Goal: Feedback & Contribution: Leave review/rating

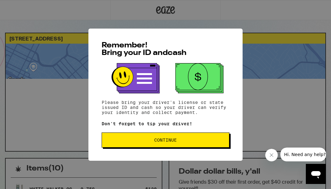
click at [201, 143] on span "Continue" at bounding box center [165, 140] width 117 height 4
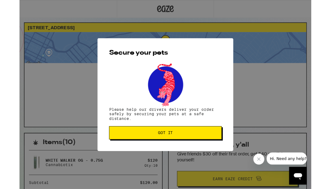
click at [191, 157] on button "Got it" at bounding box center [166, 150] width 128 height 15
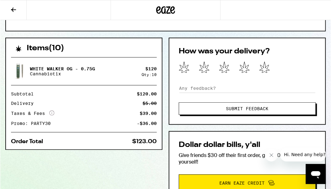
scroll to position [120, 0]
click at [266, 67] on icon at bounding box center [265, 67] width 10 height 11
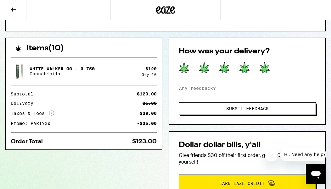
click at [255, 108] on span "Submit Feedback" at bounding box center [247, 109] width 42 height 4
